Goal: Book appointment/travel/reservation

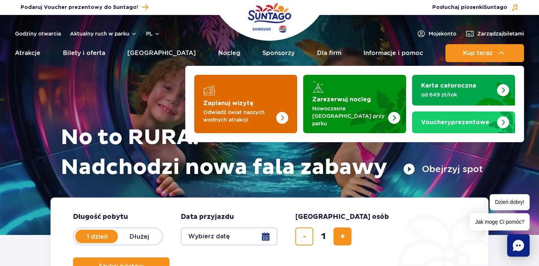
click at [275, 91] on img "Zaplanuj wizytę" at bounding box center [267, 104] width 59 height 58
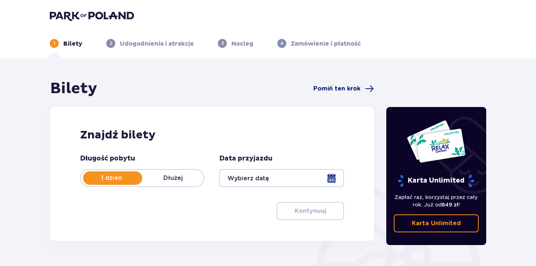
click at [340, 88] on span "Pomiń ten krok" at bounding box center [336, 89] width 47 height 8
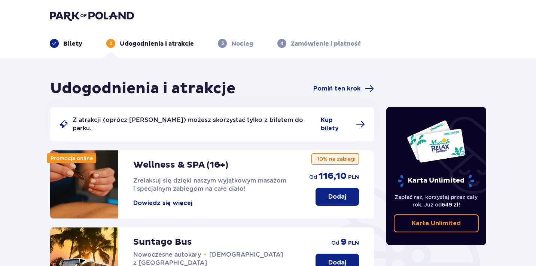
click at [340, 88] on span "Pomiń ten krok" at bounding box center [336, 89] width 47 height 8
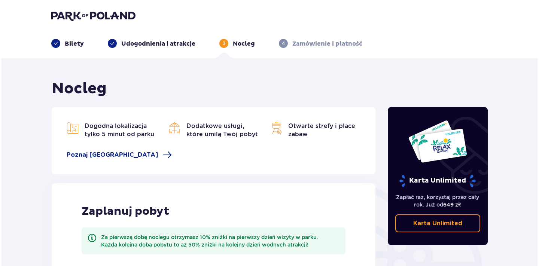
scroll to position [13, 0]
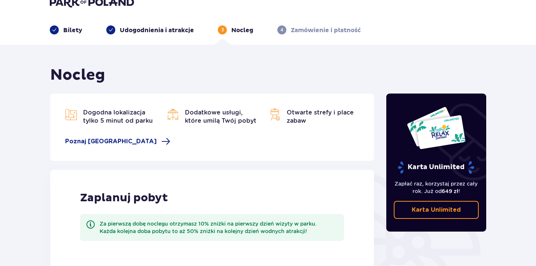
click at [166, 228] on div "Za pierwszą dobę noclegu otrzymasz 10% zniżki na pierwszy dzień wizyty w parku.…" at bounding box center [219, 227] width 238 height 15
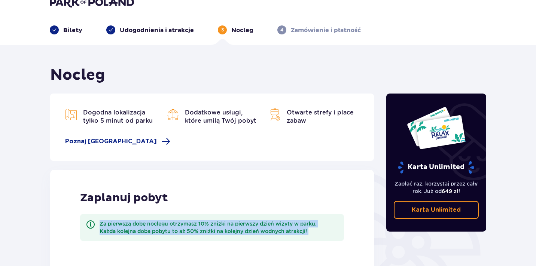
click at [28, 154] on div "Nocleg Dogodna lokalizacja tylko 5 minut od parku Dodatkowe usługi, które umilą…" at bounding box center [268, 227] width 536 height 364
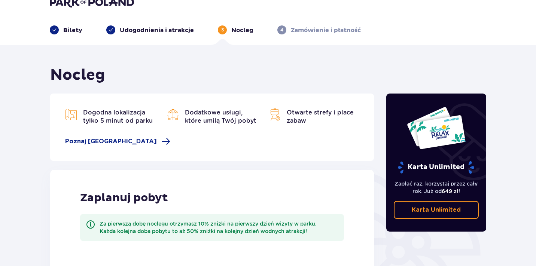
click at [38, 113] on div "Nocleg Dogodna lokalizacja tylko 5 minut od parku Dodatkowe usługi, które umilą…" at bounding box center [268, 227] width 536 height 364
click at [19, 110] on div "Nocleg Dogodna lokalizacja tylko 5 minut od parku Dodatkowe usługi, które umilą…" at bounding box center [268, 227] width 536 height 364
click at [116, 138] on span "Poznaj Suntago Village" at bounding box center [111, 141] width 92 height 8
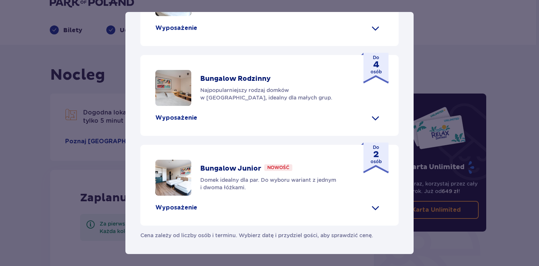
scroll to position [376, 0]
click at [337, 207] on div "Bungalow Junior Nowość Domek idealny dla par. Do wyboru wariant z jednym i dwom…" at bounding box center [269, 185] width 258 height 81
click at [346, 211] on div "Wyposażenie" at bounding box center [269, 208] width 228 height 12
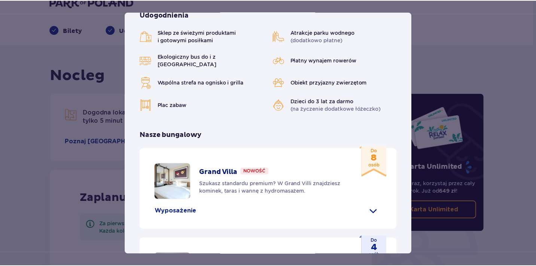
scroll to position [114, 0]
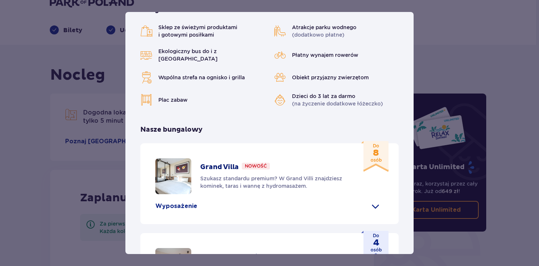
click at [29, 129] on div "Suntago Village Suntago Village to idealne miejsce dla fanów dobrej zabawy i tr…" at bounding box center [269, 133] width 539 height 266
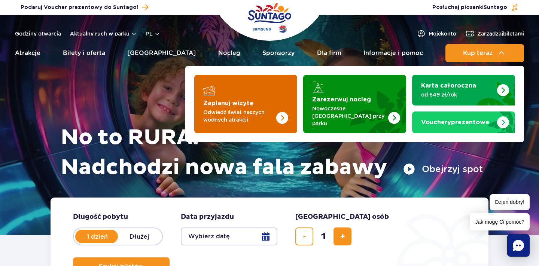
click at [250, 100] on strong "Zaplanuj wizytę" at bounding box center [228, 103] width 50 height 6
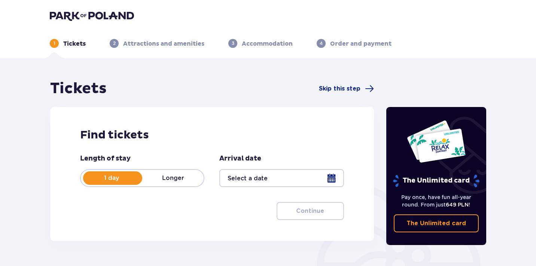
click at [111, 24] on div "1 Tickets 2 Attractions and amenities 3 Accommodation 4 Order and payment" at bounding box center [268, 34] width 448 height 27
click at [122, 15] on img at bounding box center [92, 15] width 84 height 10
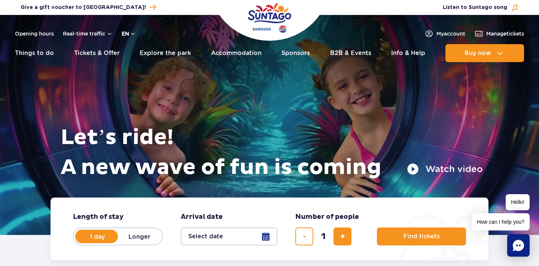
click at [128, 36] on button "en" at bounding box center [129, 33] width 14 height 7
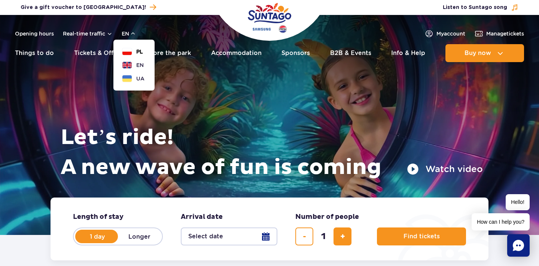
click at [135, 51] on button "PL" at bounding box center [132, 51] width 21 height 7
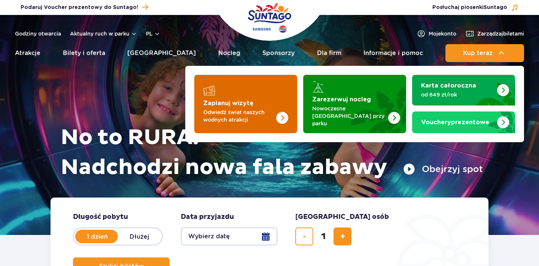
click at [267, 78] on img "Zaplanuj wizytę" at bounding box center [267, 104] width 59 height 58
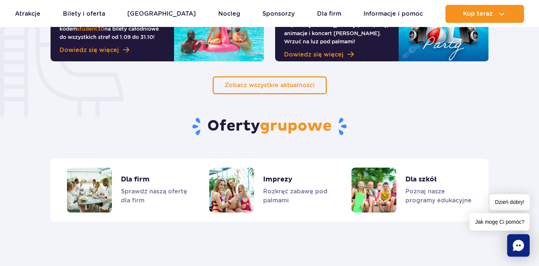
scroll to position [573, 0]
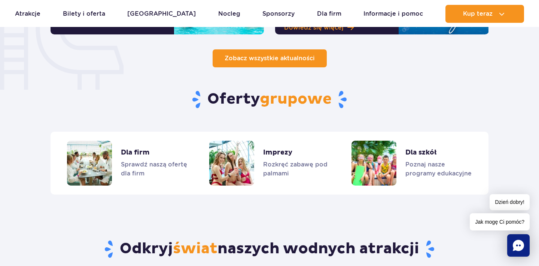
click at [291, 56] on span "Zobacz wszystkie aktualności" at bounding box center [269, 58] width 90 height 7
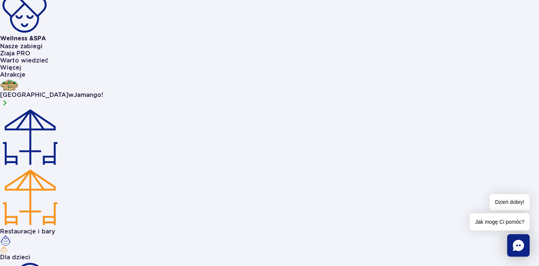
scroll to position [731, 0]
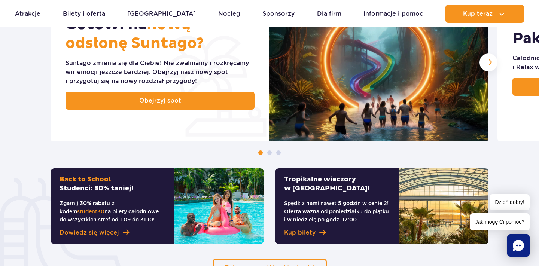
scroll to position [437, 0]
